Goal: Entertainment & Leisure: Consume media (video, audio)

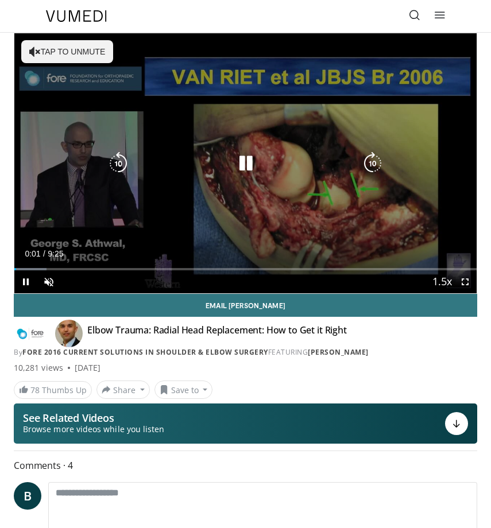
click at [53, 49] on button "Tap to unmute" at bounding box center [67, 51] width 92 height 23
click at [241, 164] on icon "Video Player" at bounding box center [245, 163] width 23 height 23
click at [240, 168] on icon "Video Player" at bounding box center [245, 163] width 23 height 23
